Goal: Transaction & Acquisition: Purchase product/service

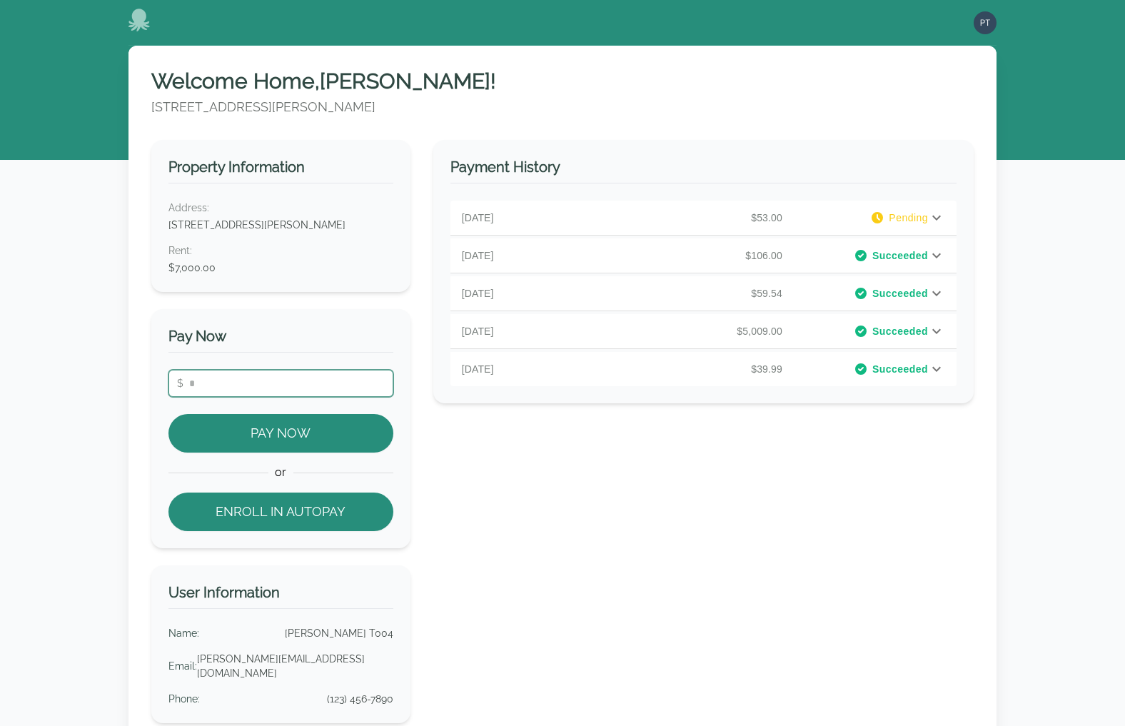
click at [332, 385] on input "number" at bounding box center [280, 383] width 225 height 27
type input "***"
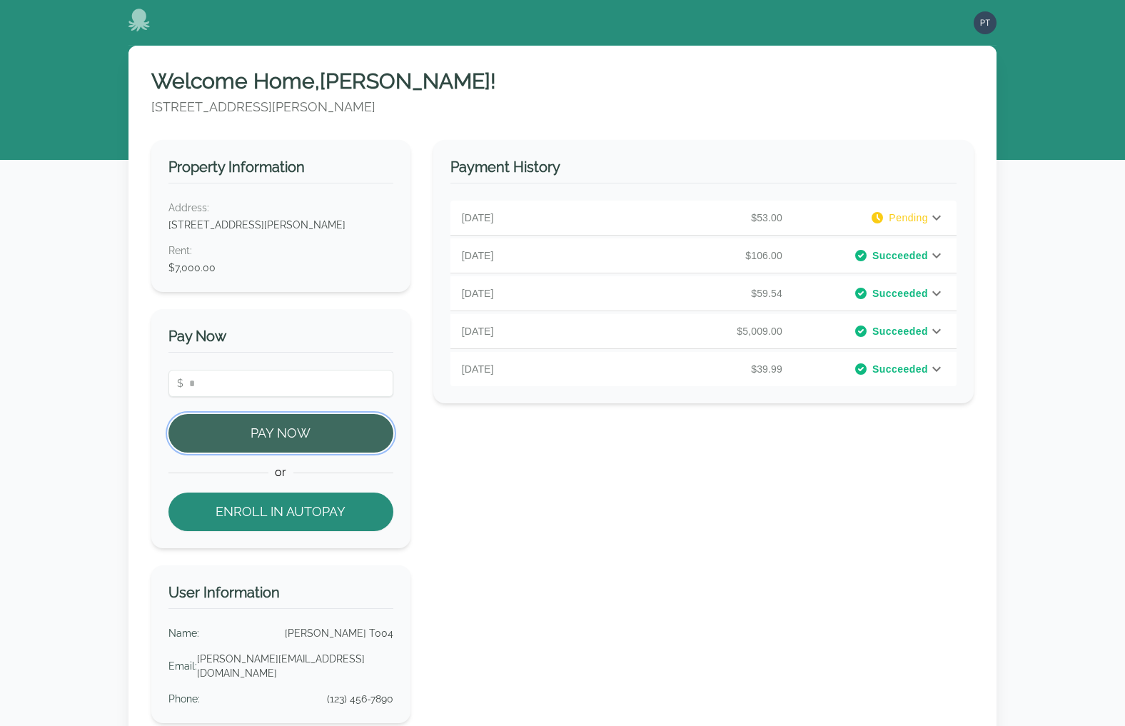
click at [306, 431] on button "Pay Now" at bounding box center [280, 433] width 225 height 39
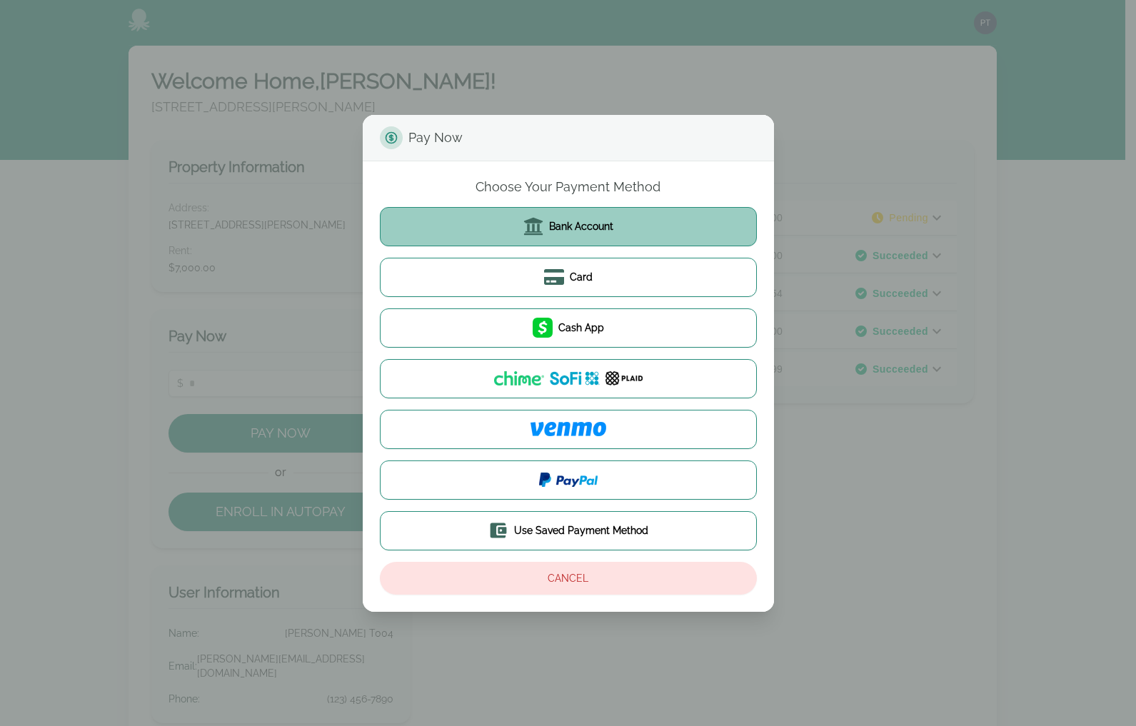
click at [554, 223] on span "Bank Account" at bounding box center [581, 226] width 64 height 14
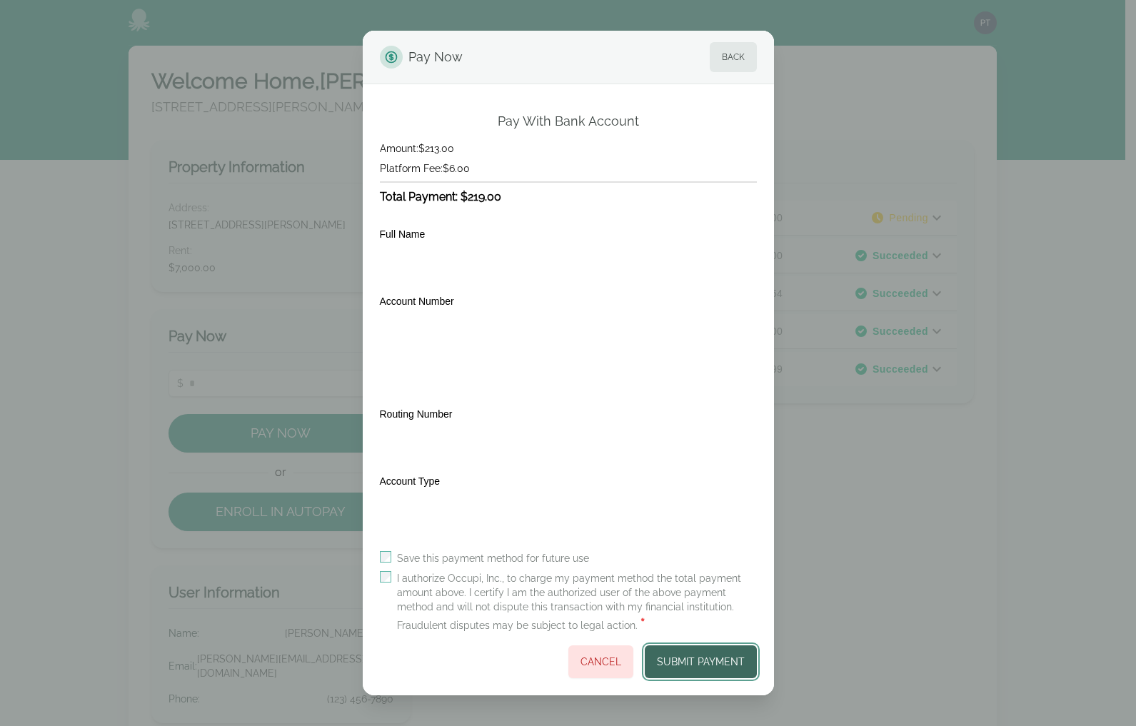
click at [700, 659] on button "Submit Payment" at bounding box center [701, 661] width 112 height 33
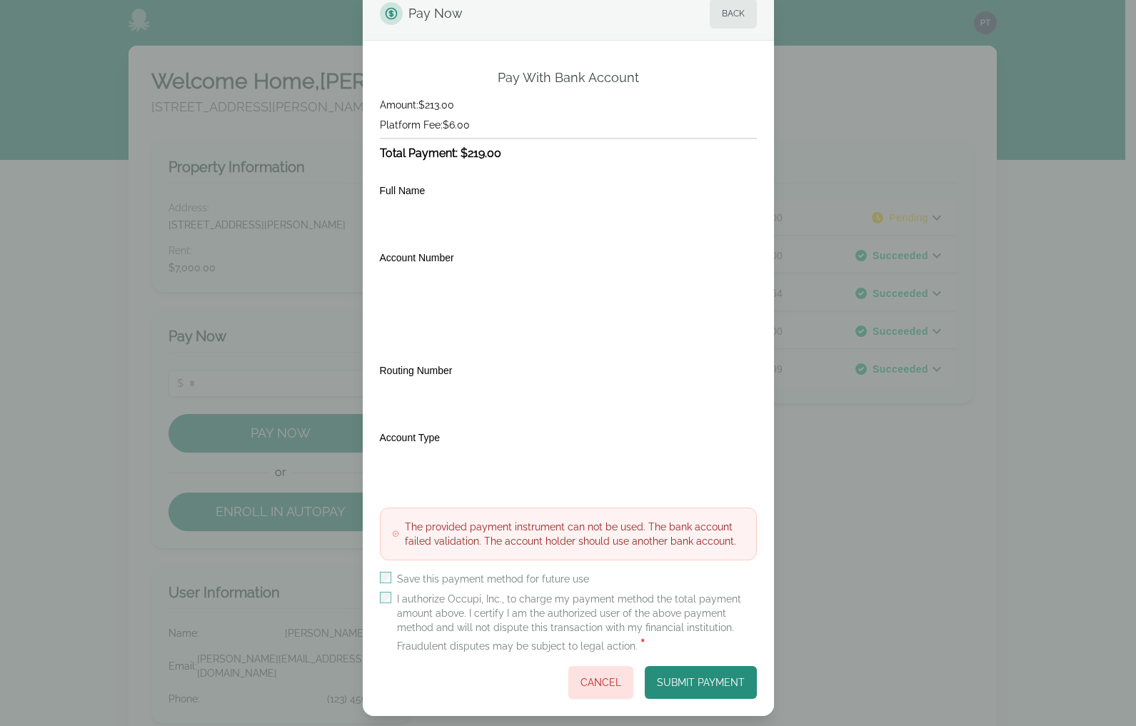
scroll to position [49, 0]
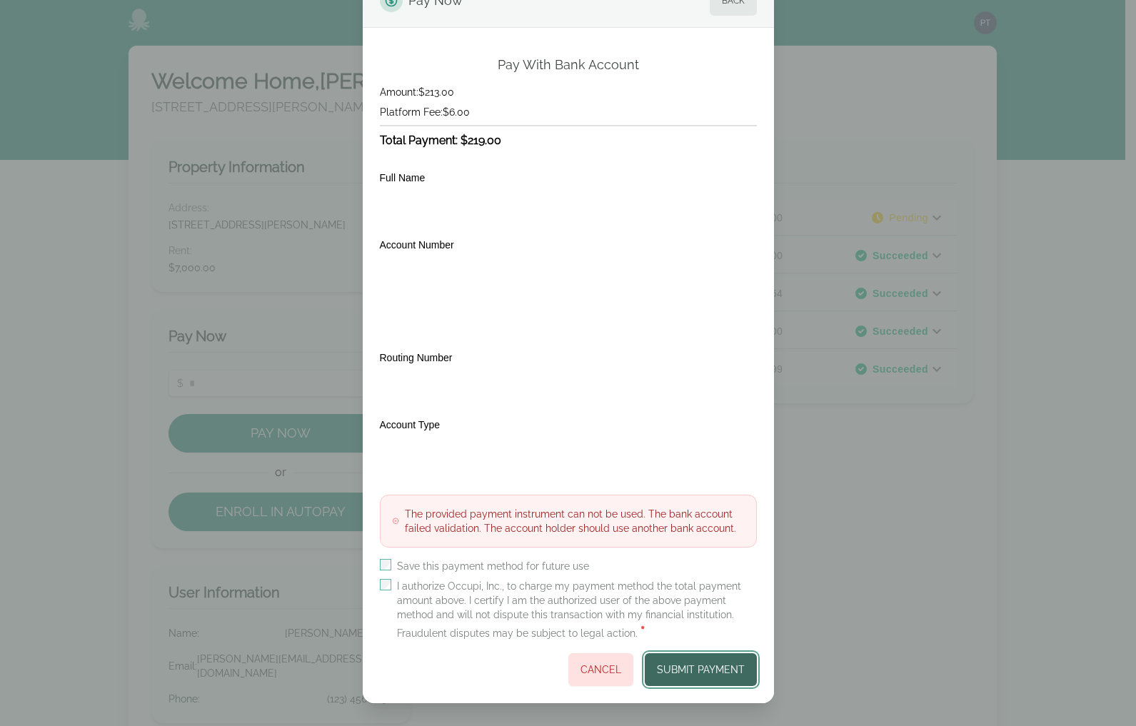
click at [690, 666] on button "Submit Payment" at bounding box center [701, 669] width 112 height 33
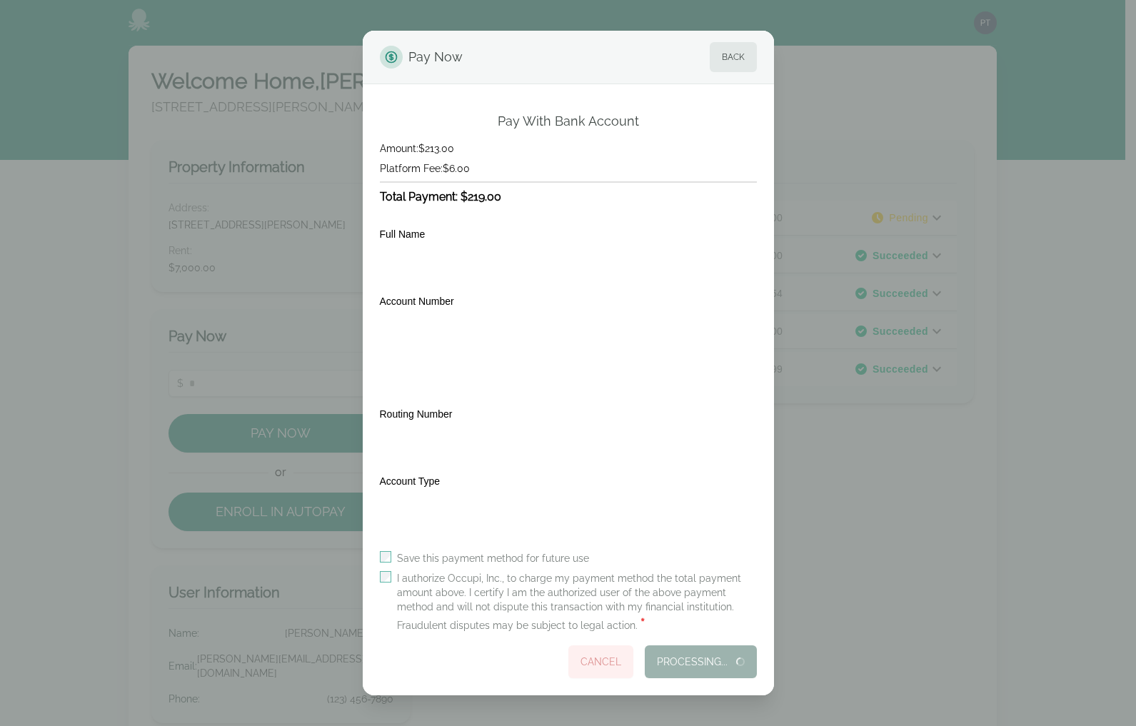
scroll to position [0, 0]
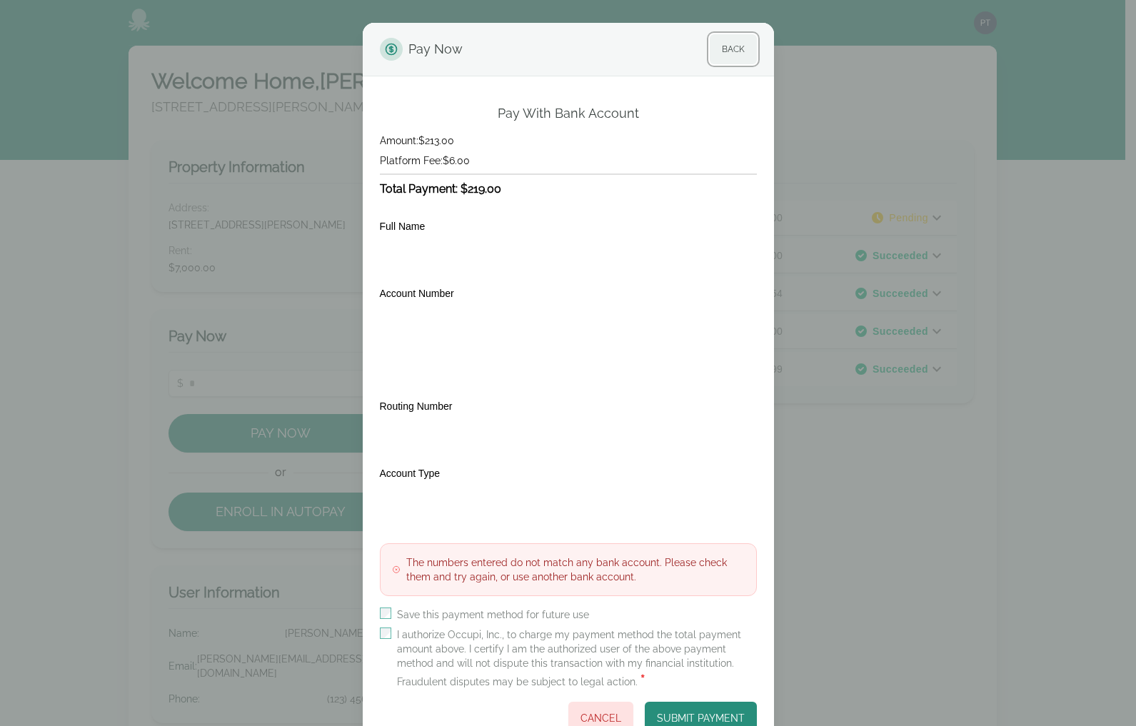
click at [735, 49] on button "Back" at bounding box center [733, 49] width 47 height 30
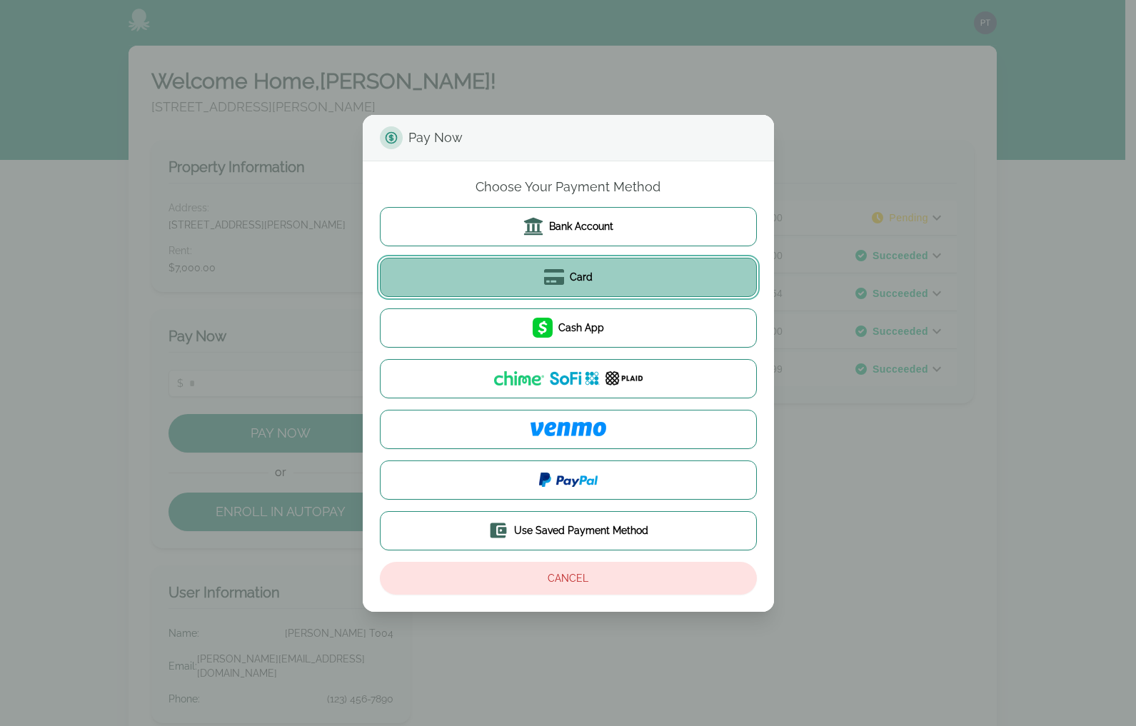
click at [600, 268] on button "Card" at bounding box center [568, 277] width 377 height 39
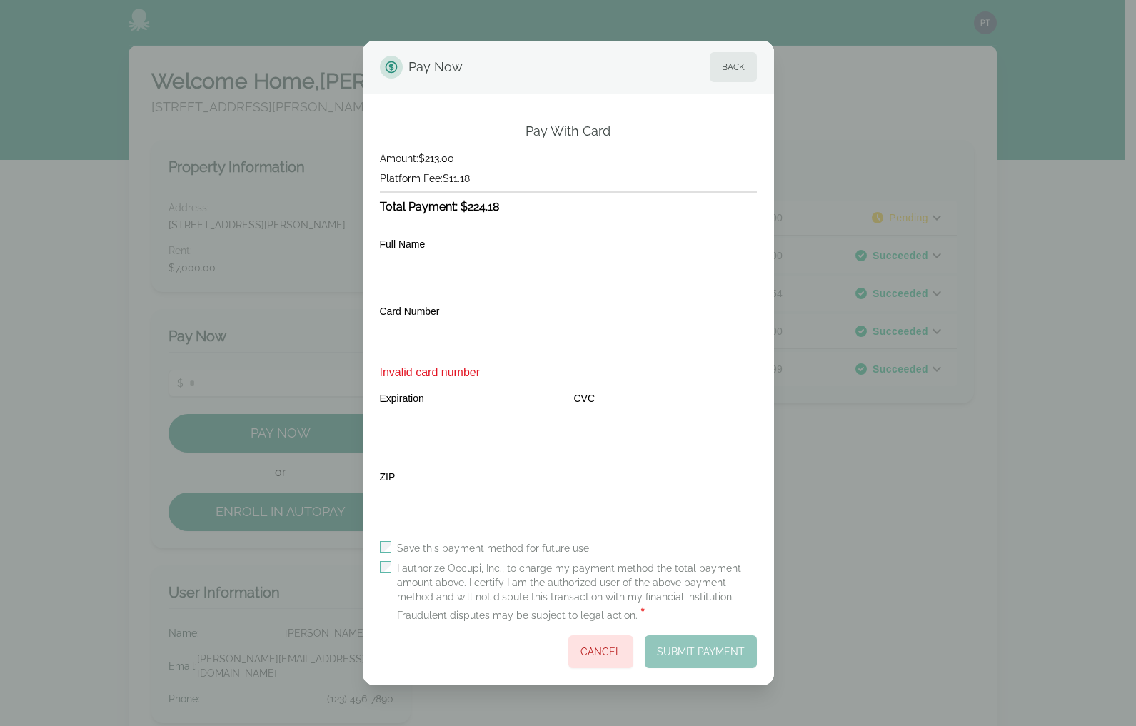
click at [403, 564] on label "I authorize Occupi, Inc., to charge my payment method the total payment amount …" at bounding box center [577, 592] width 360 height 63
click at [677, 646] on button "Submit Payment" at bounding box center [701, 651] width 112 height 33
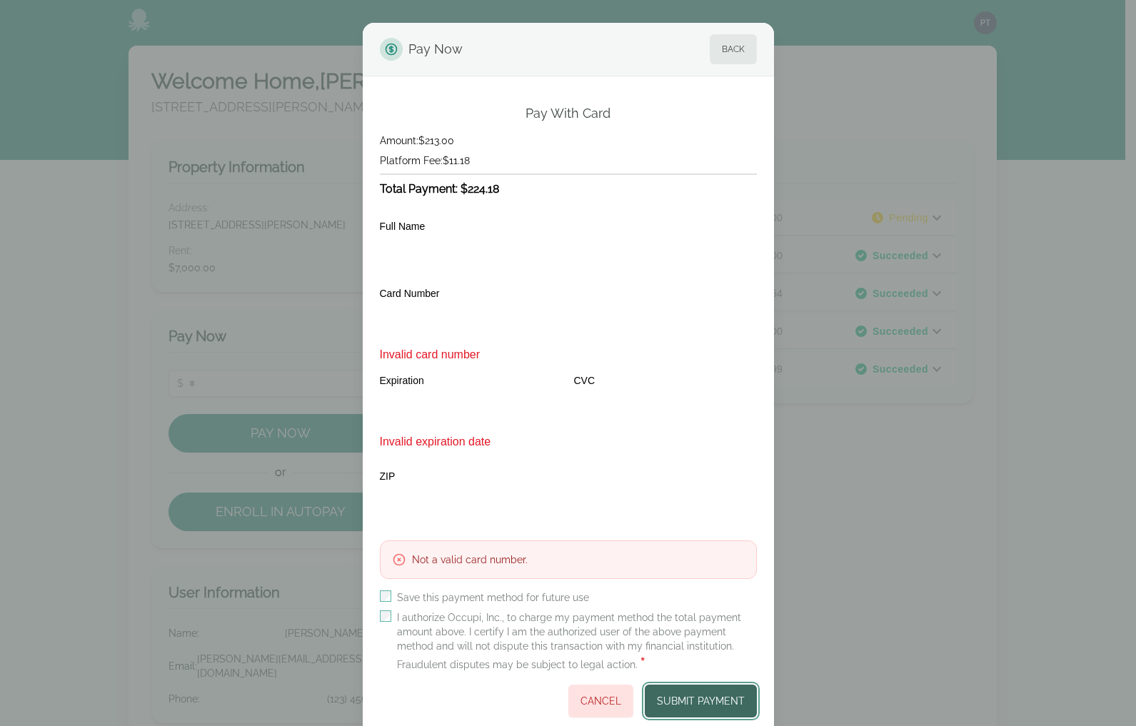
click at [687, 699] on button "Submit Payment" at bounding box center [701, 701] width 112 height 33
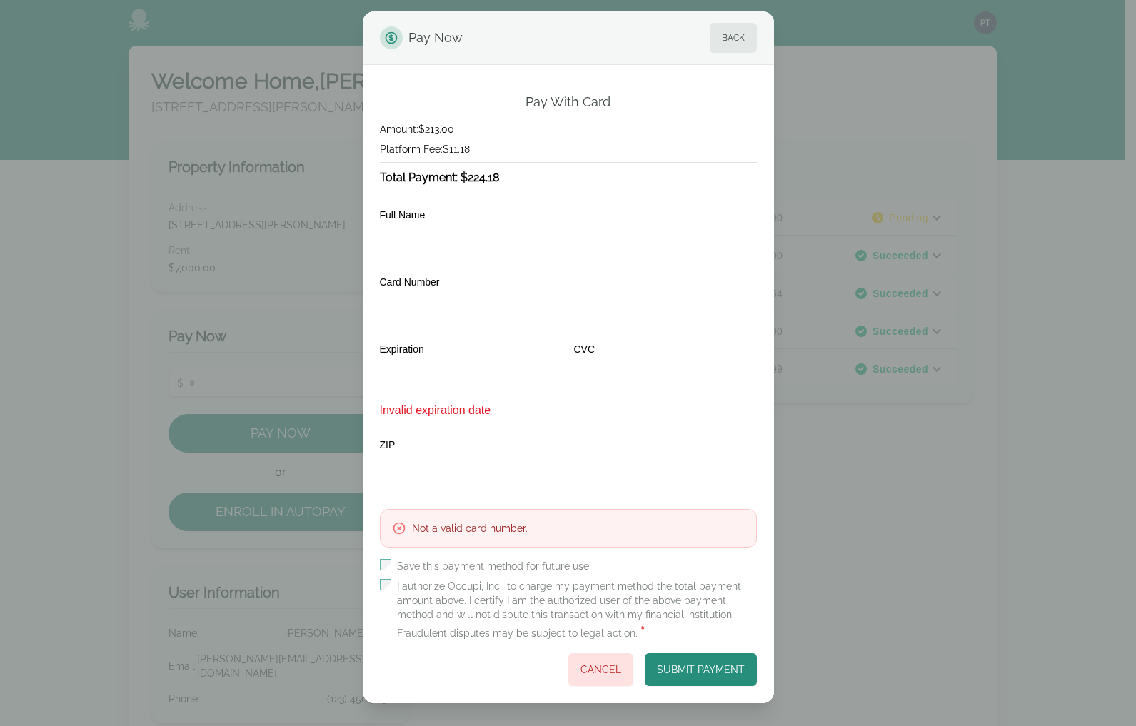
scroll to position [11, 0]
click at [694, 672] on button "Submit Payment" at bounding box center [701, 669] width 112 height 33
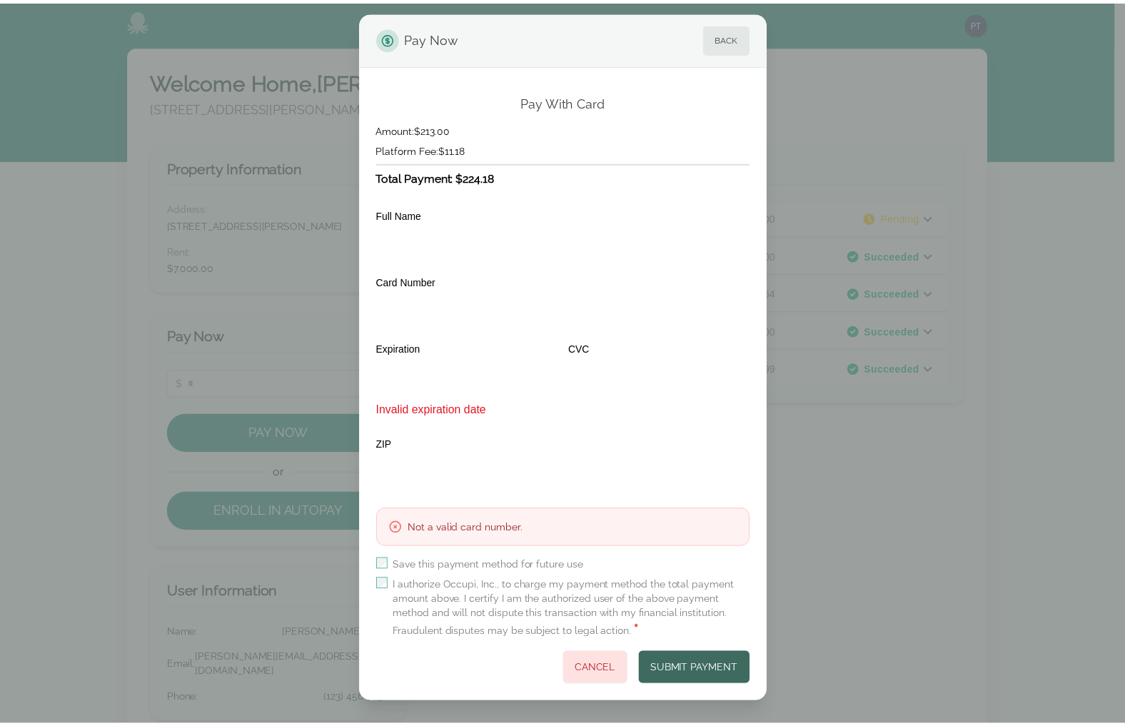
scroll to position [0, 0]
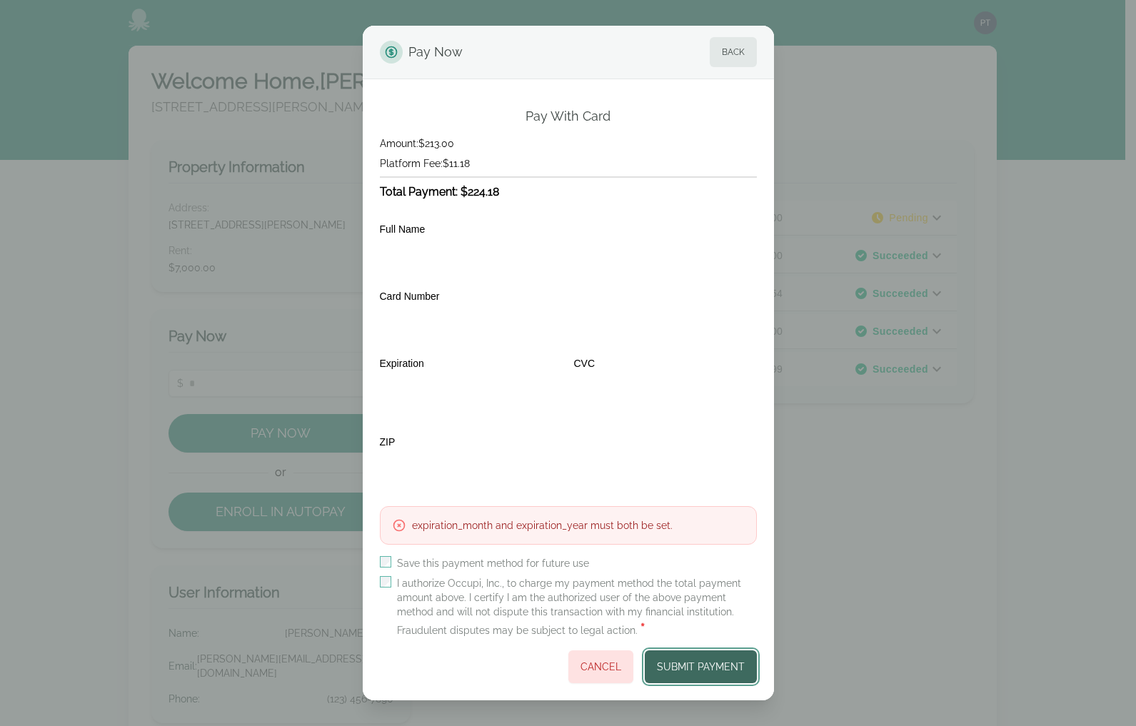
click at [703, 662] on button "Submit Payment" at bounding box center [701, 666] width 112 height 33
